Goal: Task Accomplishment & Management: Use online tool/utility

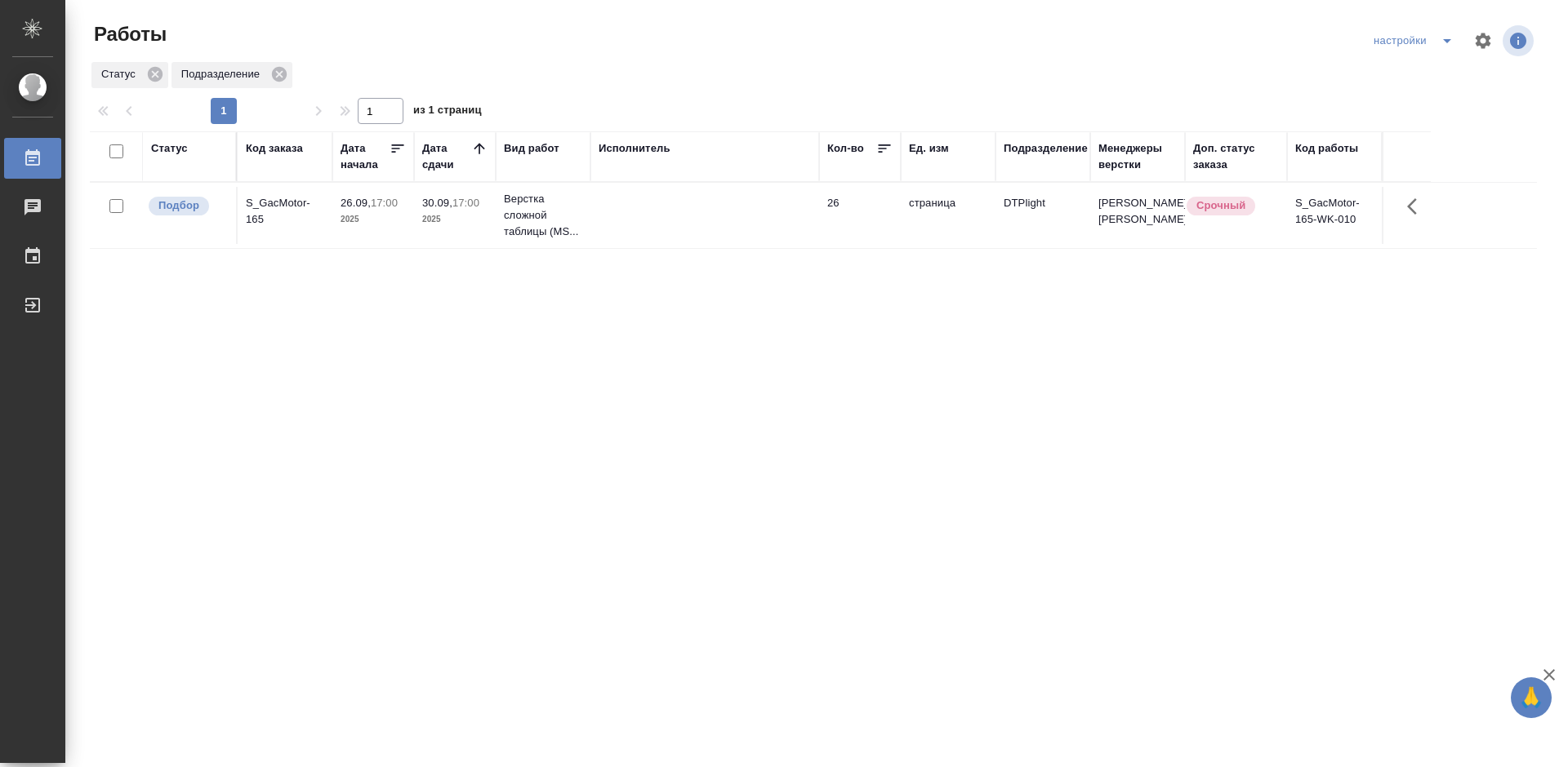
click at [280, 210] on div "S_GacMotor-165" at bounding box center [285, 210] width 79 height 32
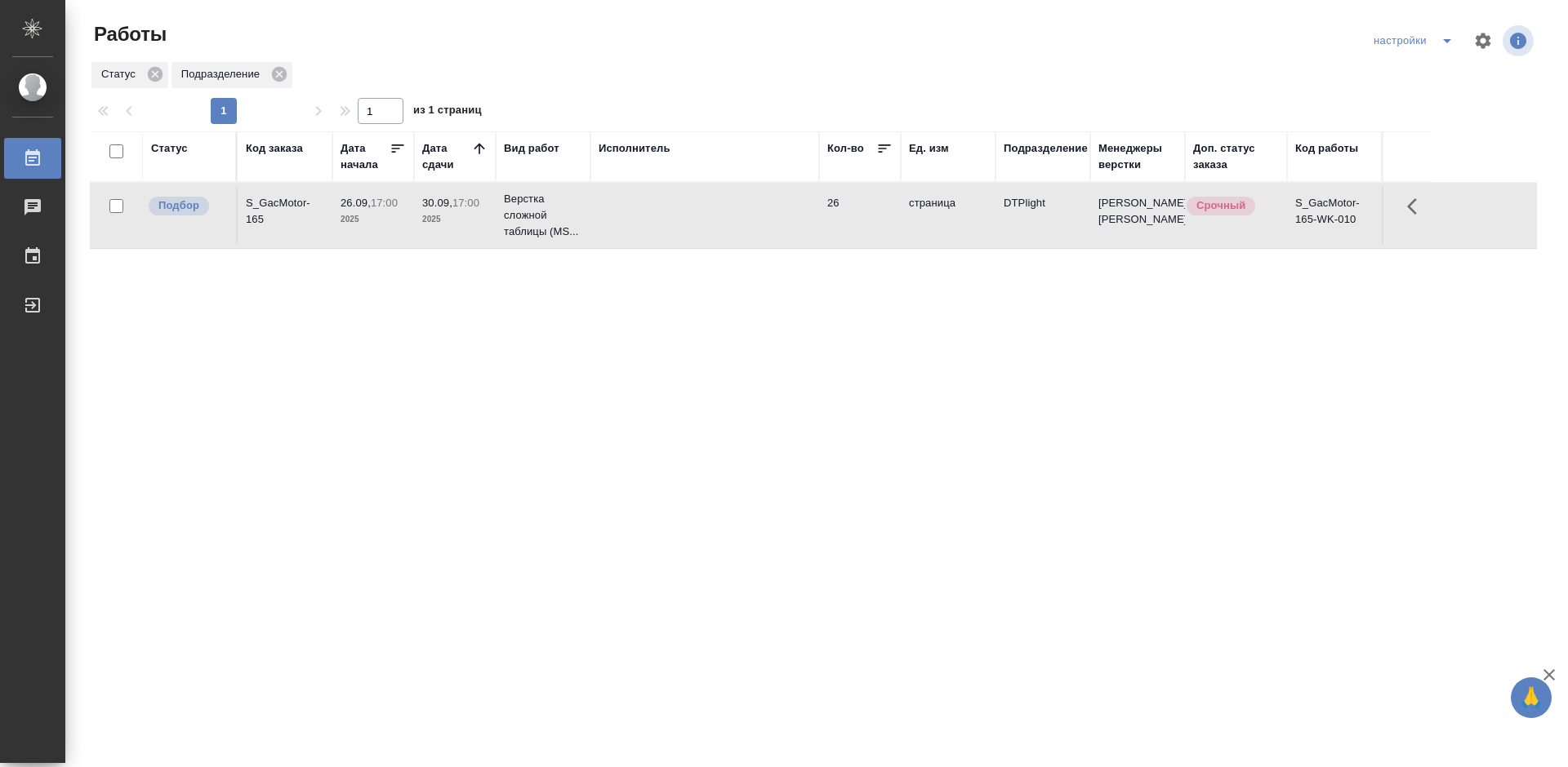
click at [263, 209] on div "S_GacMotor-165" at bounding box center [285, 210] width 79 height 32
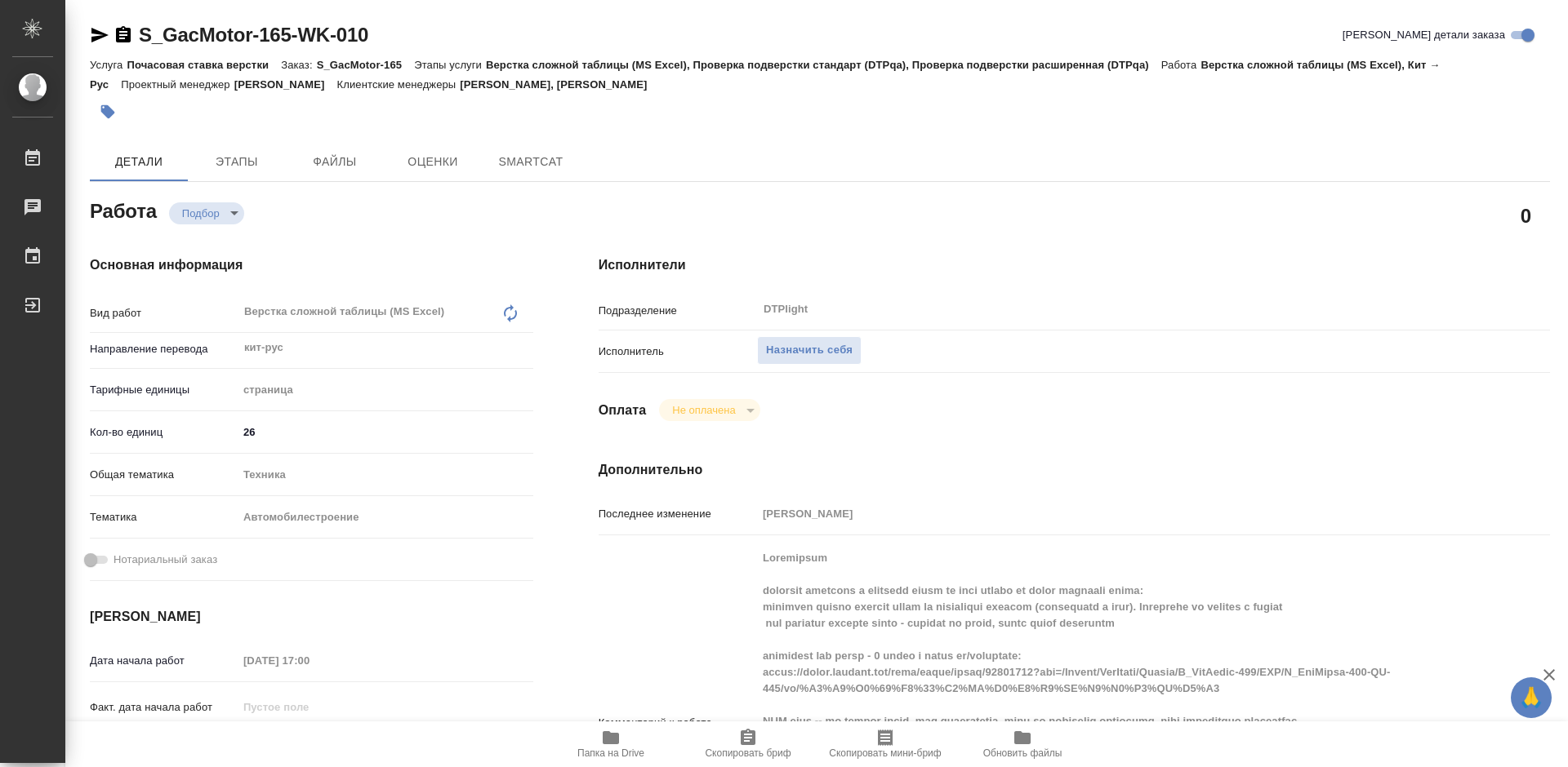
type textarea "x"
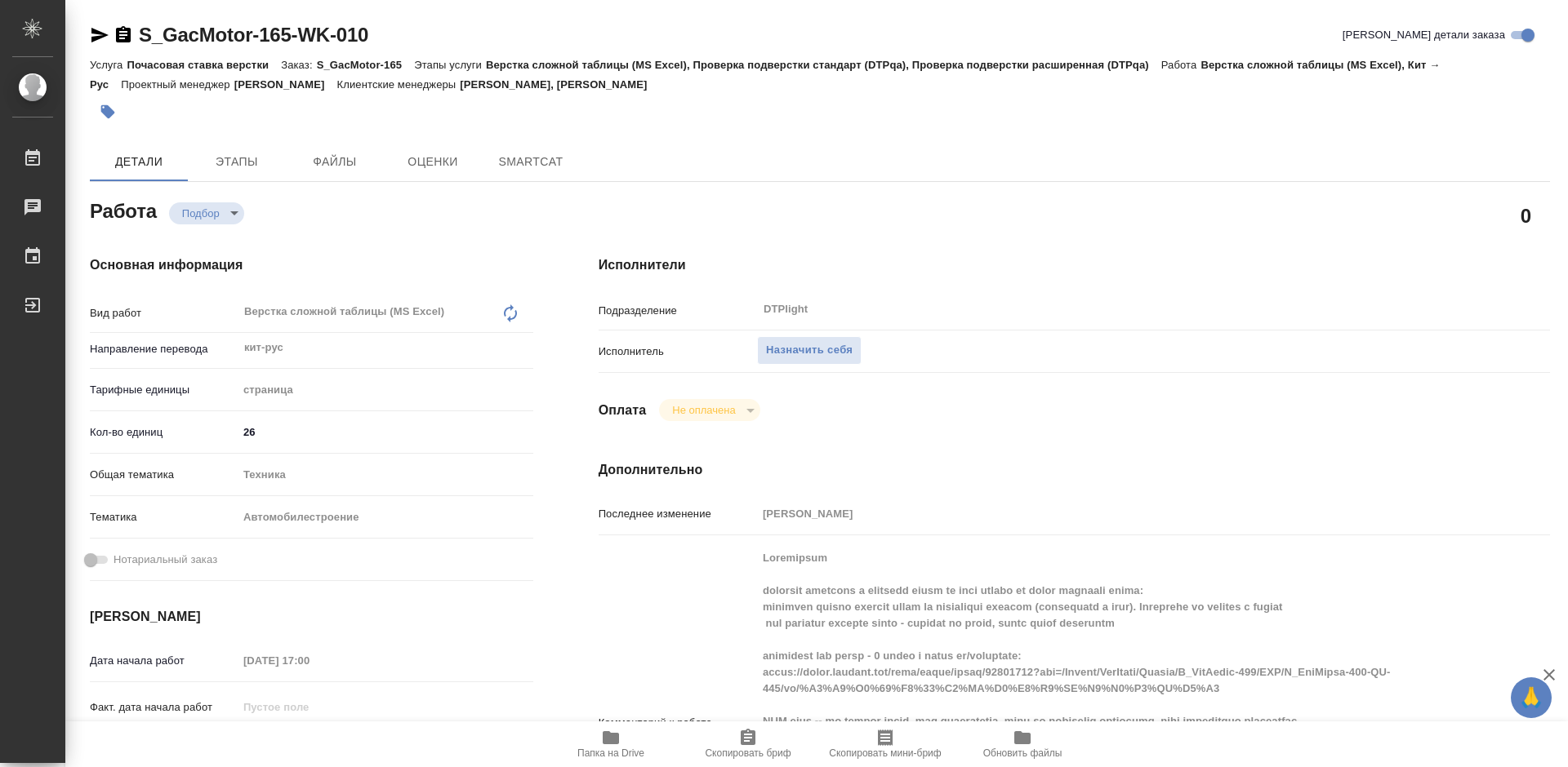
type textarea "x"
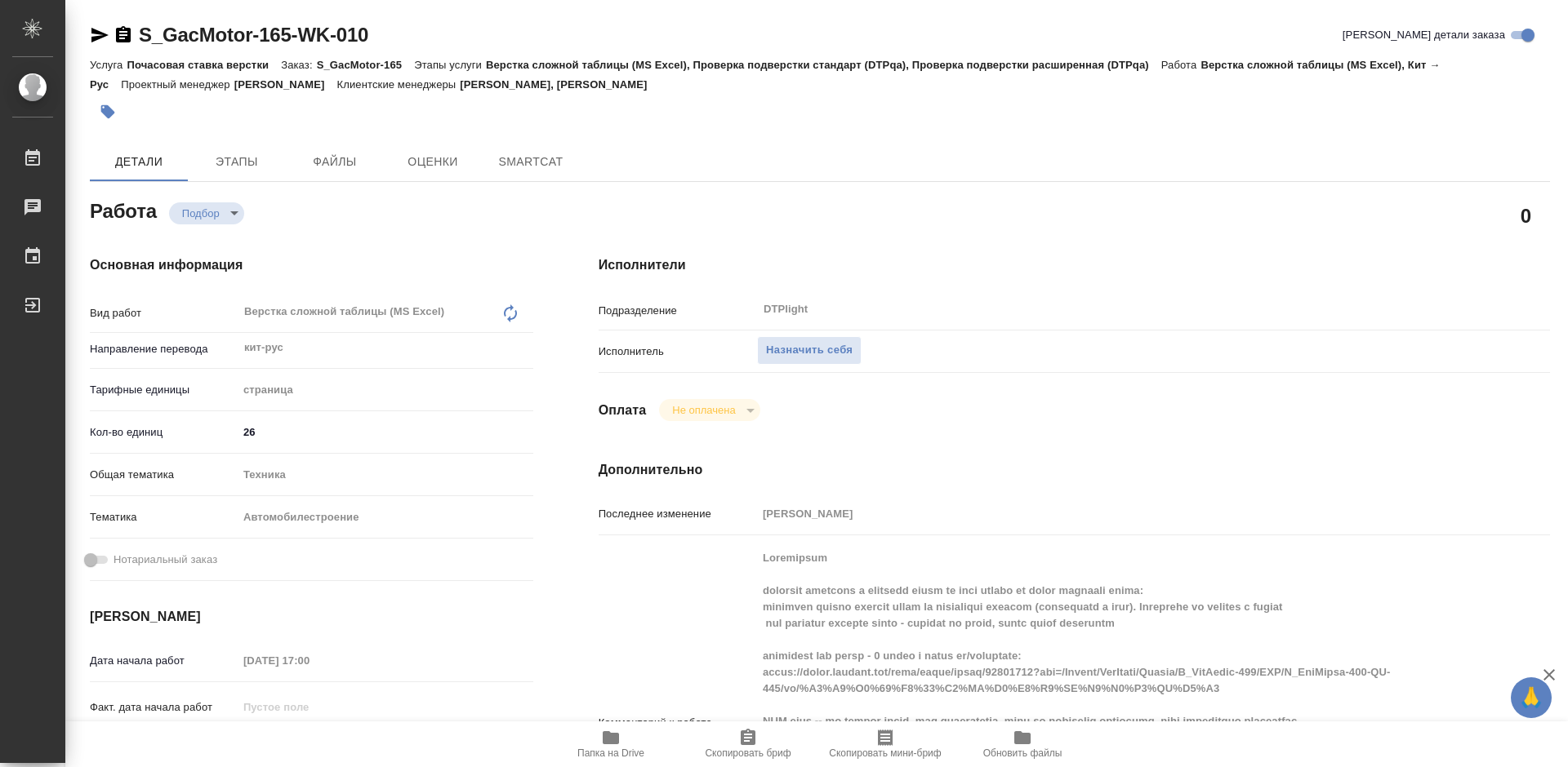
type textarea "x"
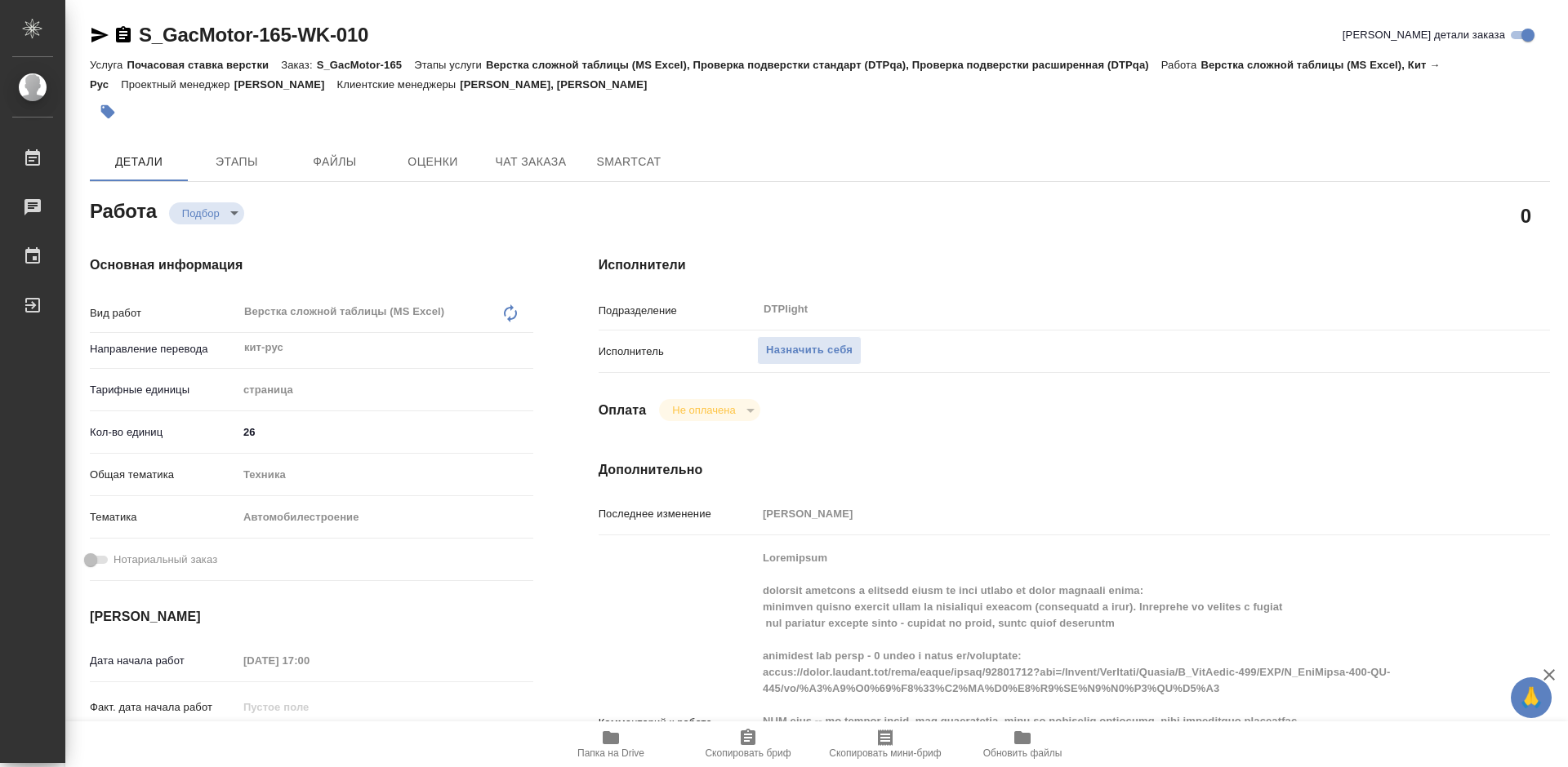
type textarea "x"
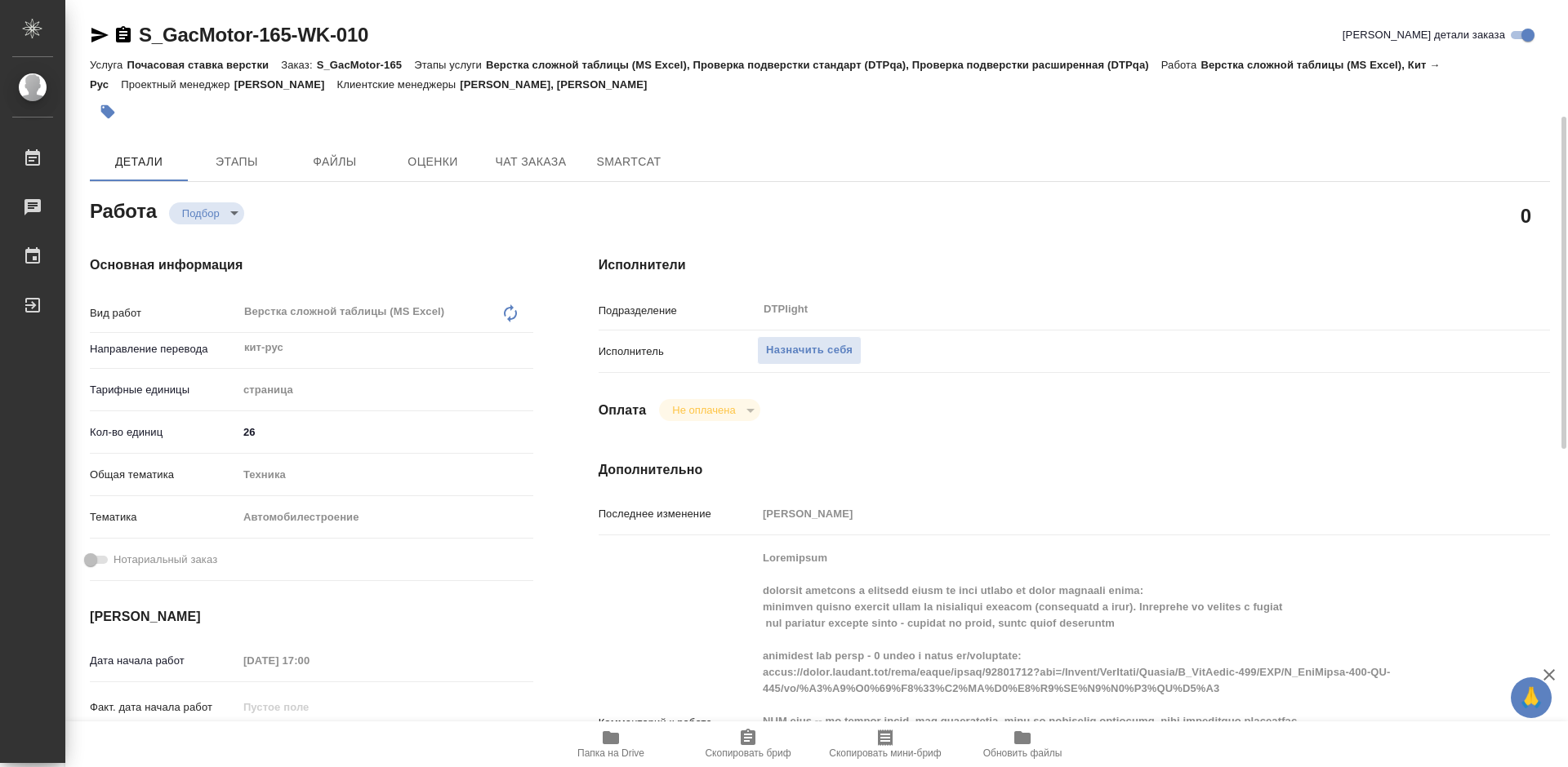
scroll to position [82, 0]
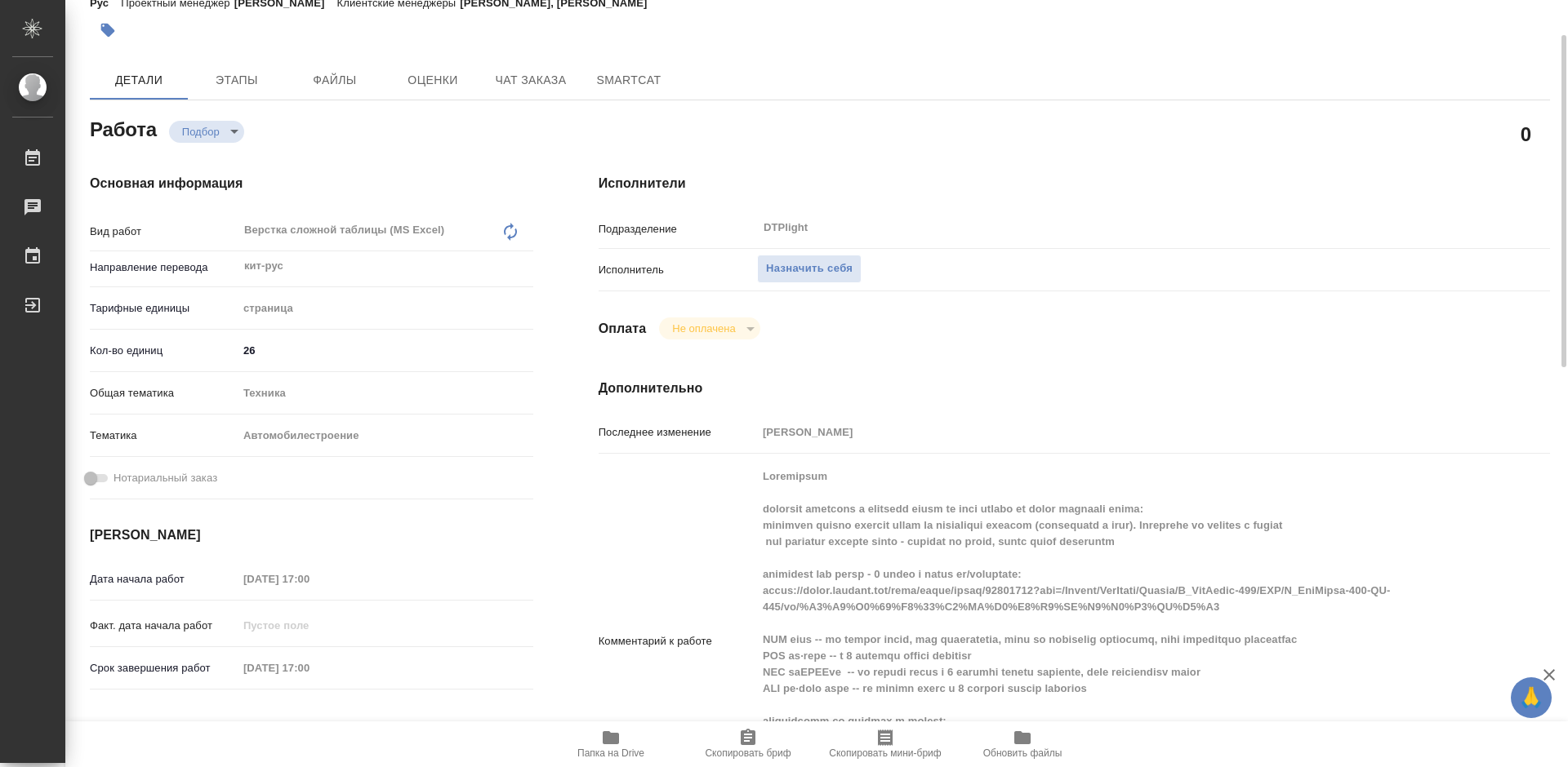
type textarea "x"
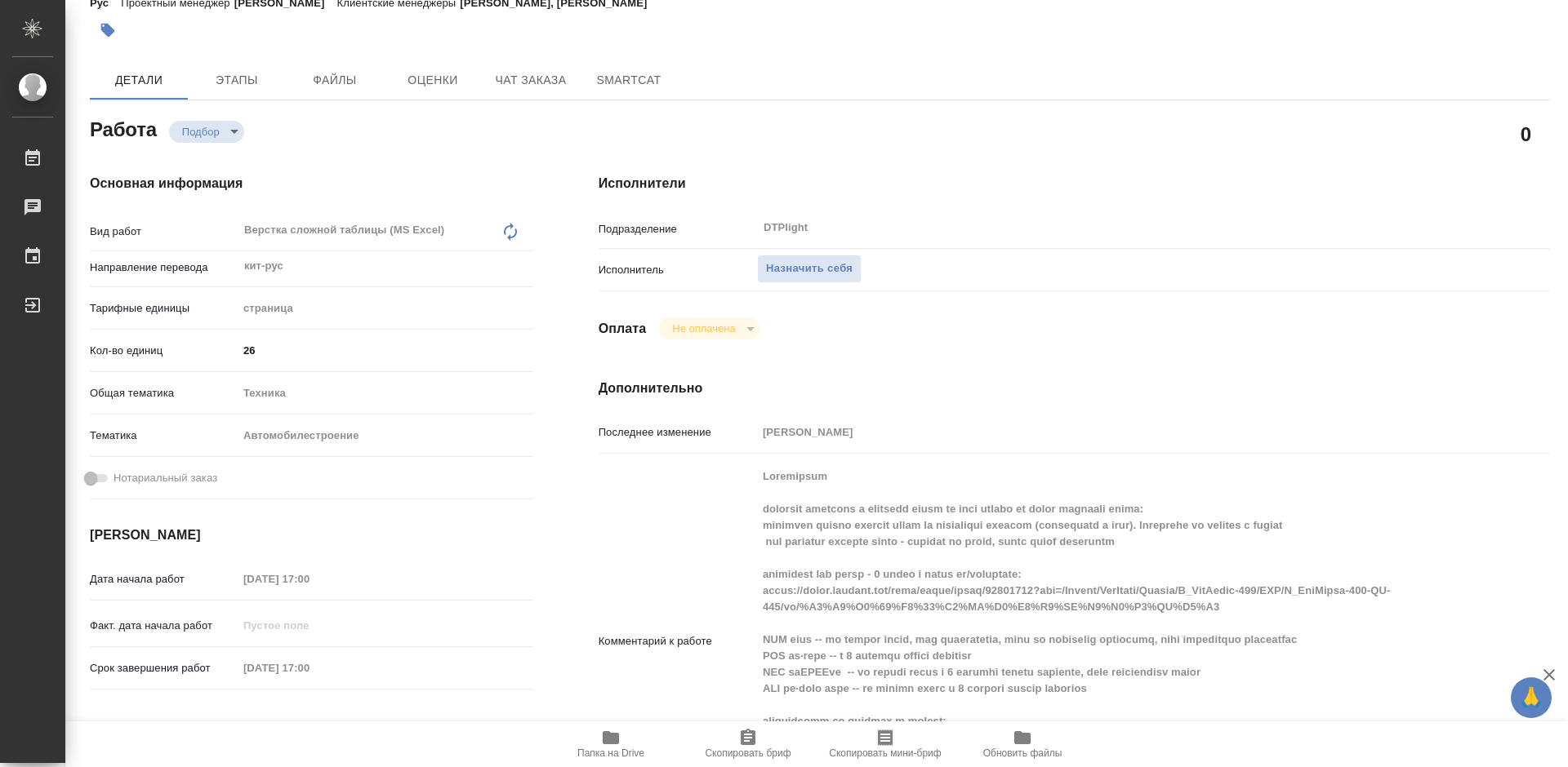
scroll to position [163, 0]
